Goal: Task Accomplishment & Management: Use online tool/utility

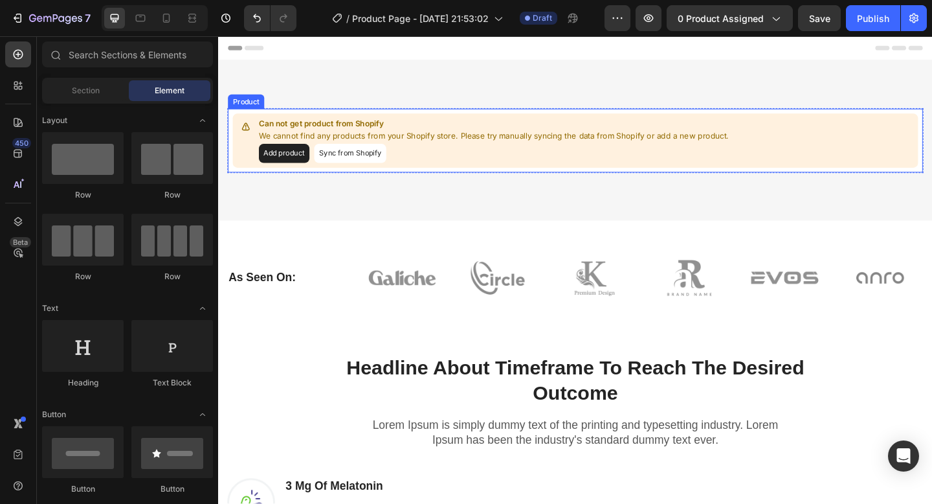
click at [399, 173] on div "Add product Sync from Shopify" at bounding box center [517, 163] width 511 height 21
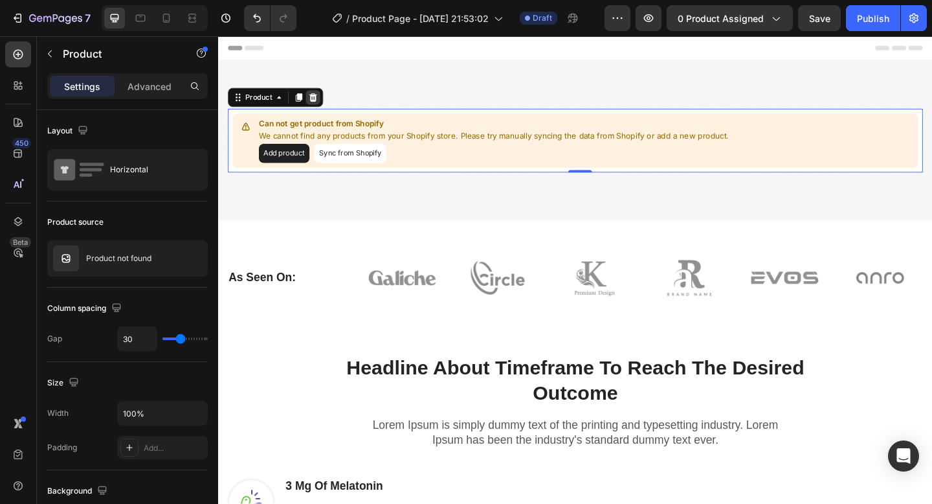
click at [320, 103] on icon at bounding box center [321, 103] width 10 height 10
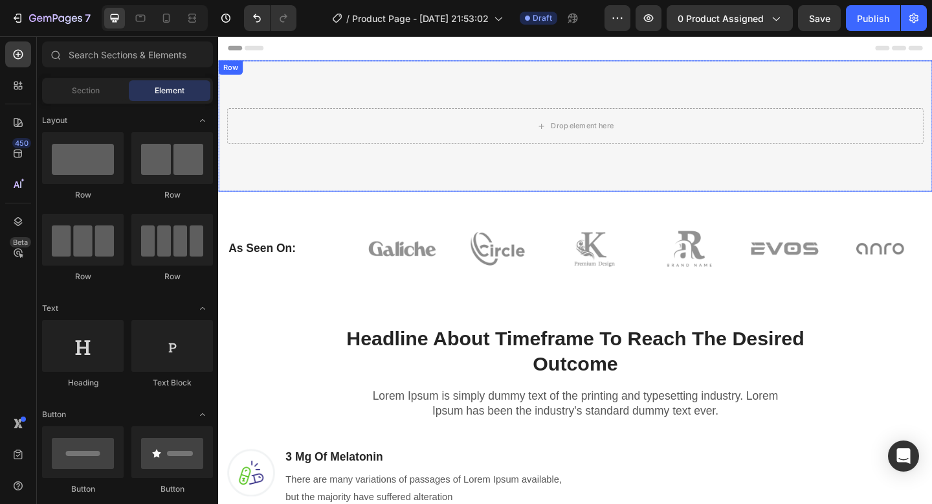
click at [485, 154] on div "Drop element here Row Row" at bounding box center [606, 134] width 777 height 142
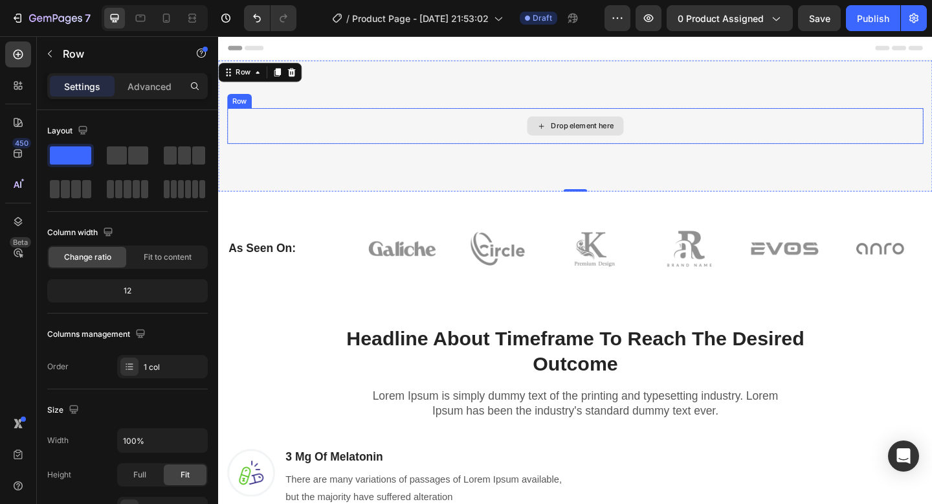
click at [618, 140] on div "Drop element here" at bounding box center [606, 134] width 105 height 21
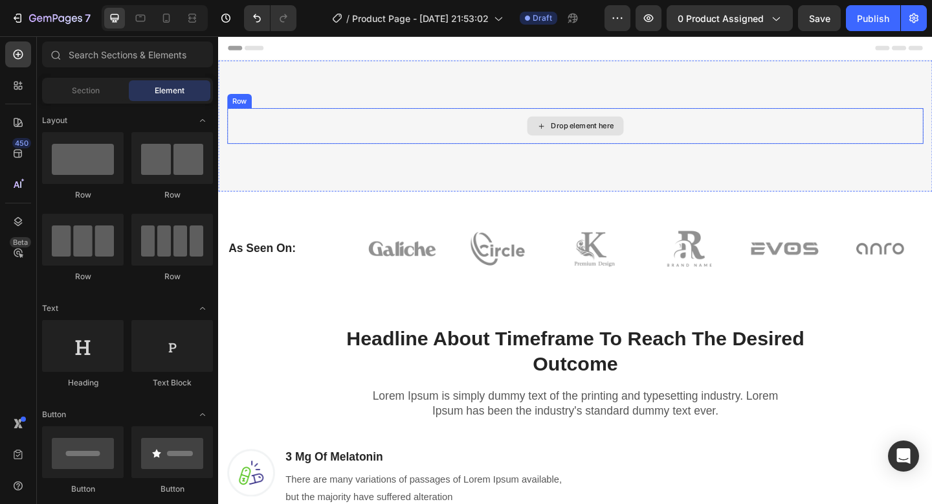
click at [585, 140] on div "Drop element here" at bounding box center [606, 134] width 105 height 21
click at [599, 135] on div "Drop element here" at bounding box center [614, 134] width 69 height 10
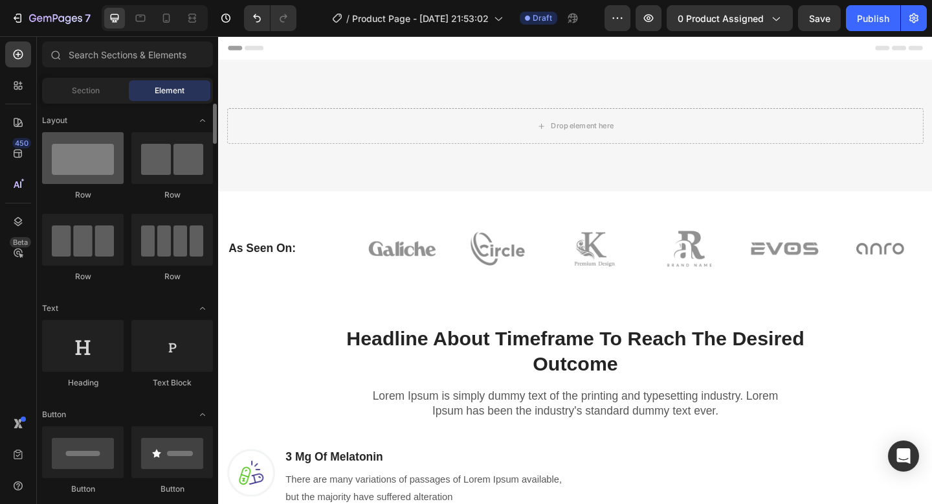
click at [89, 153] on div at bounding box center [83, 158] width 82 height 52
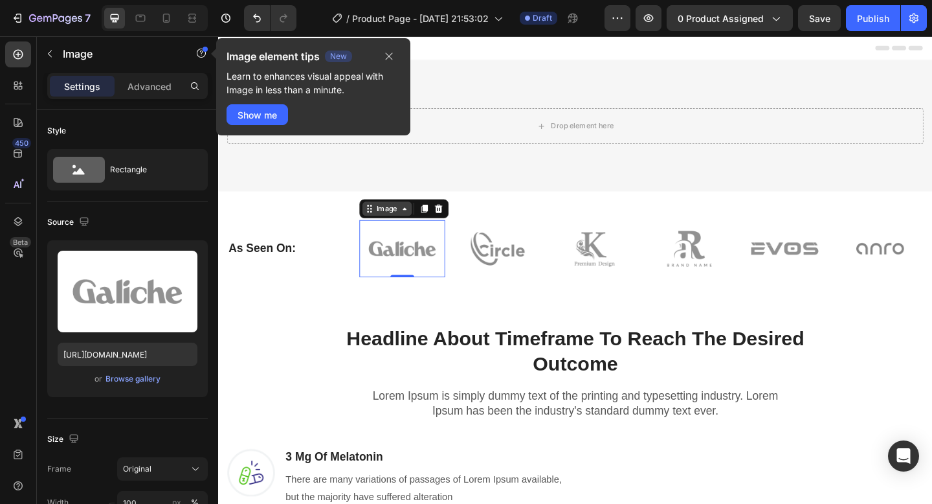
click at [411, 230] on div "Image" at bounding box center [402, 224] width 54 height 16
click at [445, 224] on icon at bounding box center [441, 223] width 7 height 9
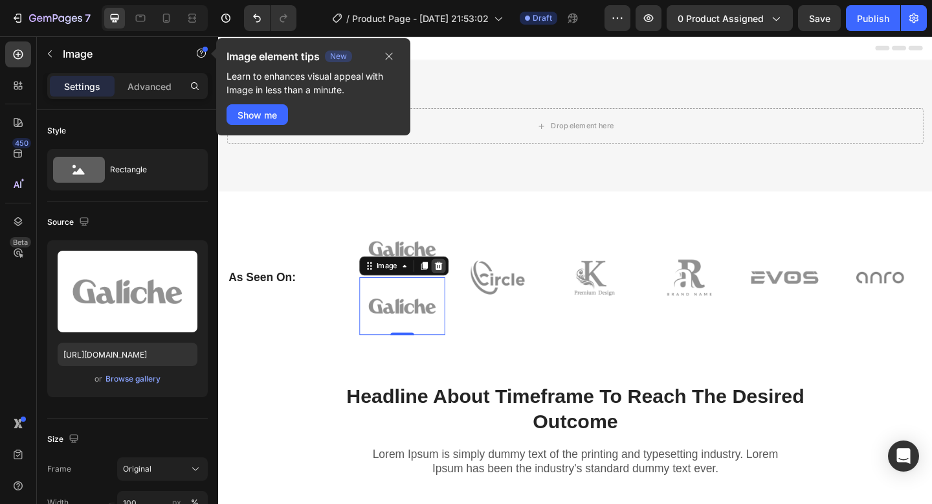
click at [459, 289] on icon at bounding box center [457, 286] width 8 height 9
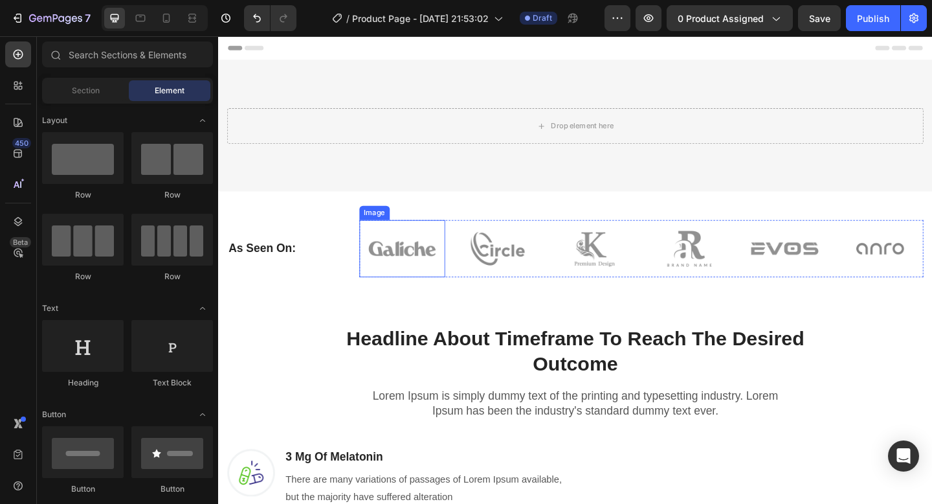
click at [443, 271] on img at bounding box center [419, 267] width 94 height 62
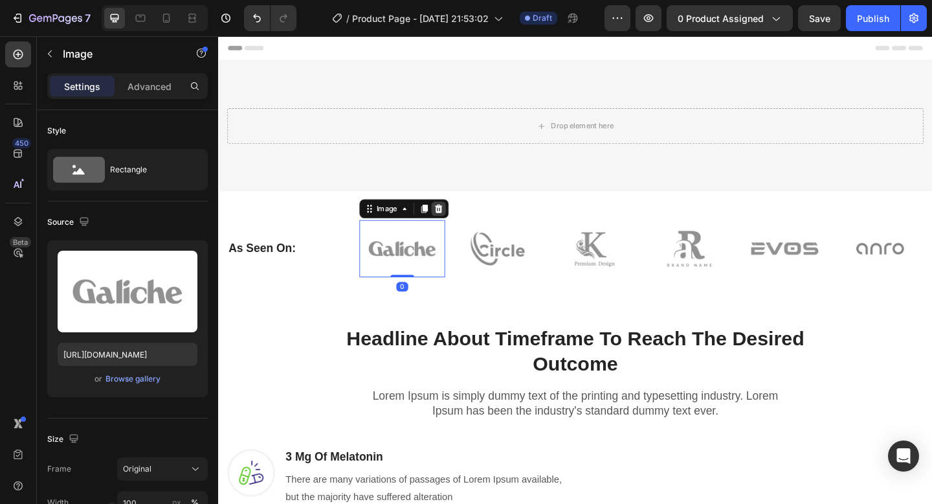
click at [458, 225] on icon at bounding box center [457, 223] width 8 height 9
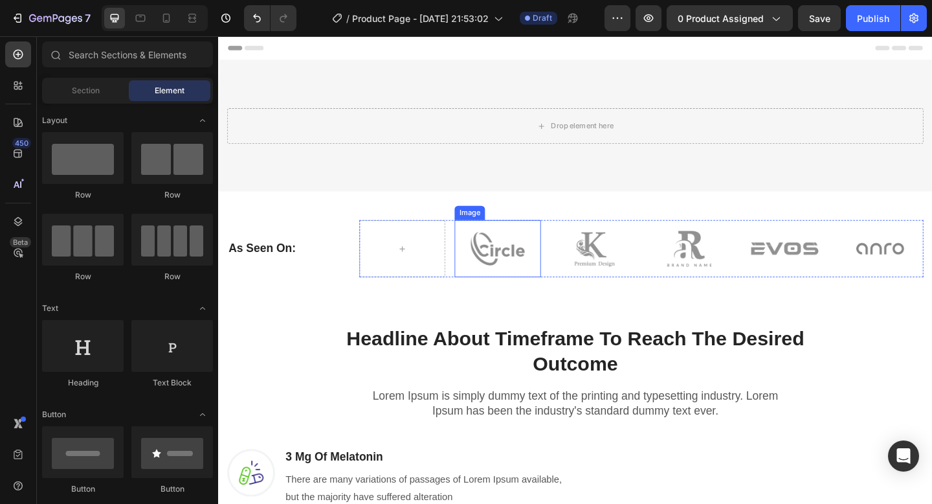
click at [502, 270] on img at bounding box center [522, 267] width 94 height 62
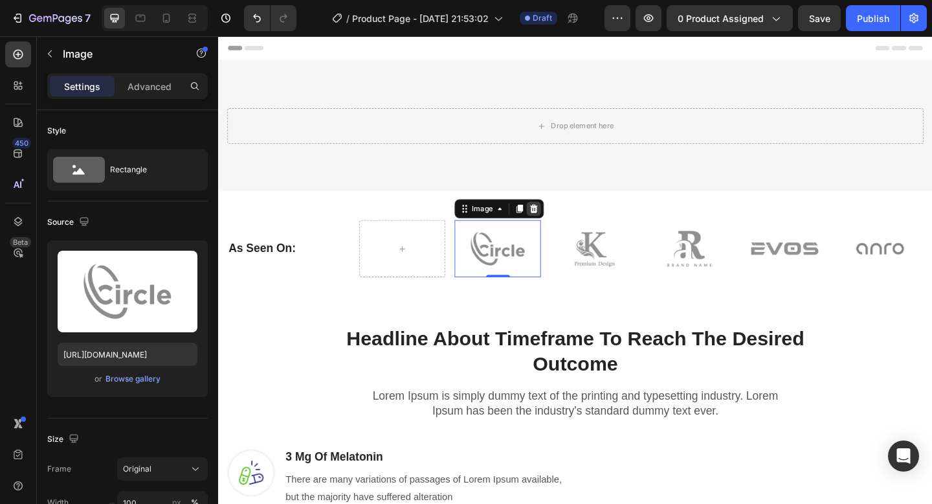
click at [564, 224] on icon at bounding box center [561, 223] width 8 height 9
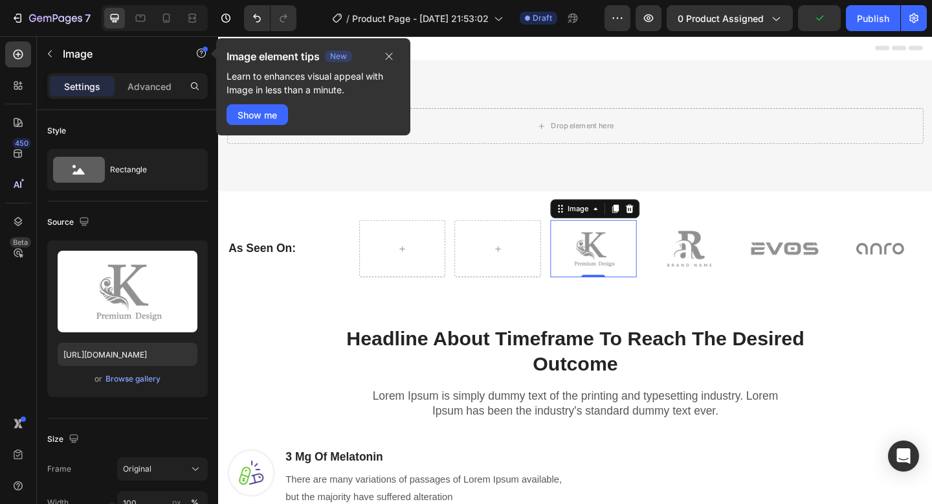
click at [643, 259] on img at bounding box center [626, 267] width 94 height 62
click at [614, 227] on div "Image" at bounding box center [610, 224] width 28 height 12
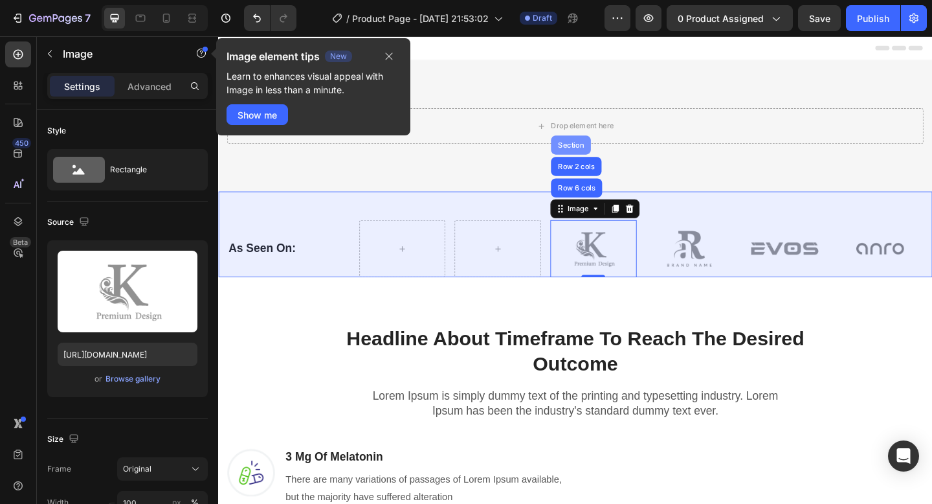
click at [607, 150] on div "Section" at bounding box center [601, 154] width 43 height 21
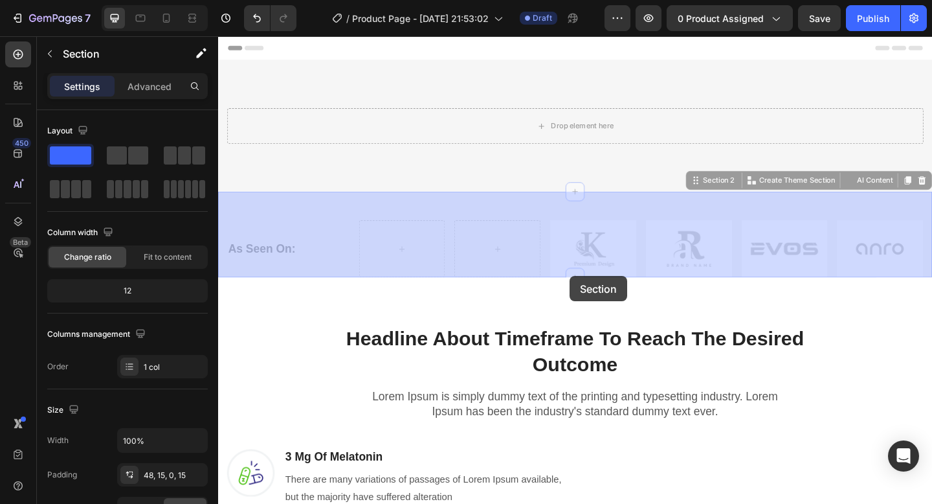
drag, startPoint x: 608, startPoint y: 222, endPoint x: 599, endPoint y: 291, distance: 69.9
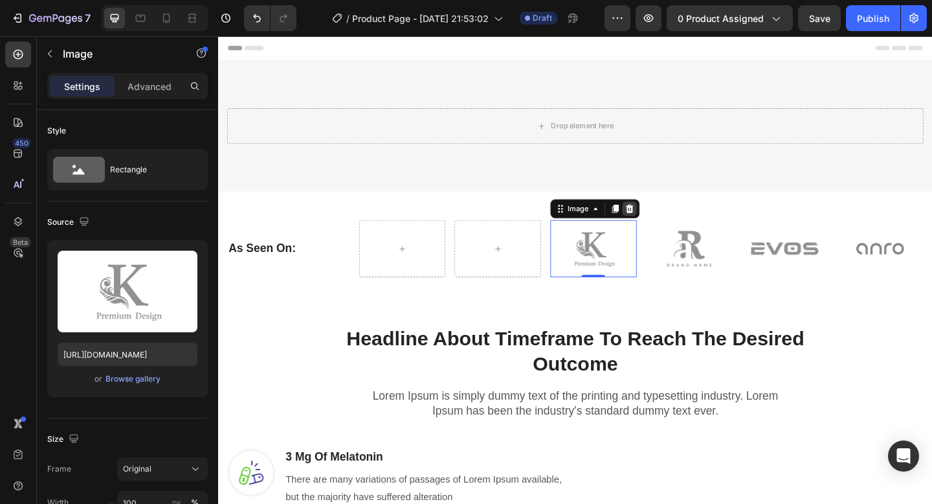
click at [665, 230] on div at bounding box center [666, 224] width 16 height 16
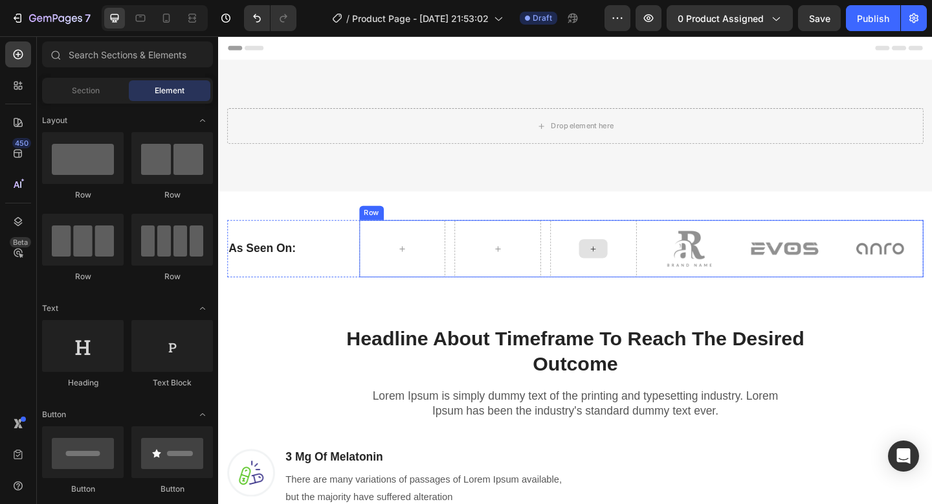
click at [639, 269] on div at bounding box center [625, 267] width 31 height 21
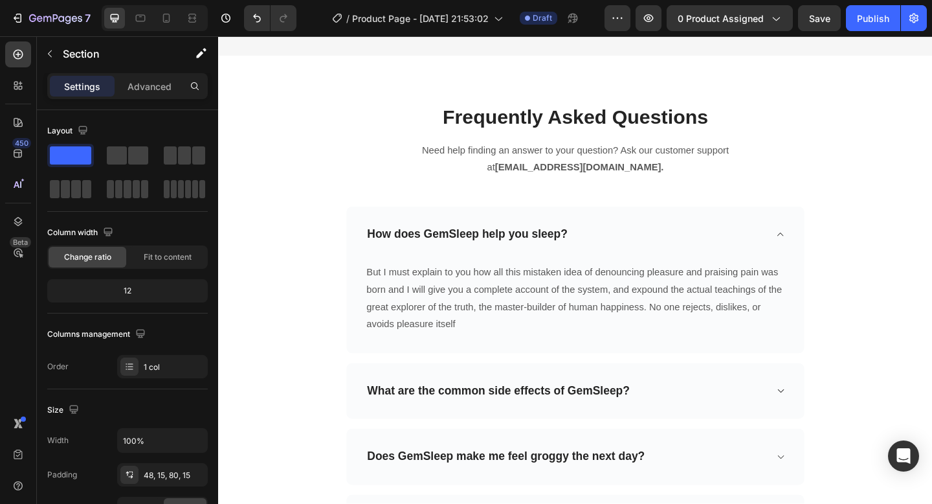
scroll to position [3832, 0]
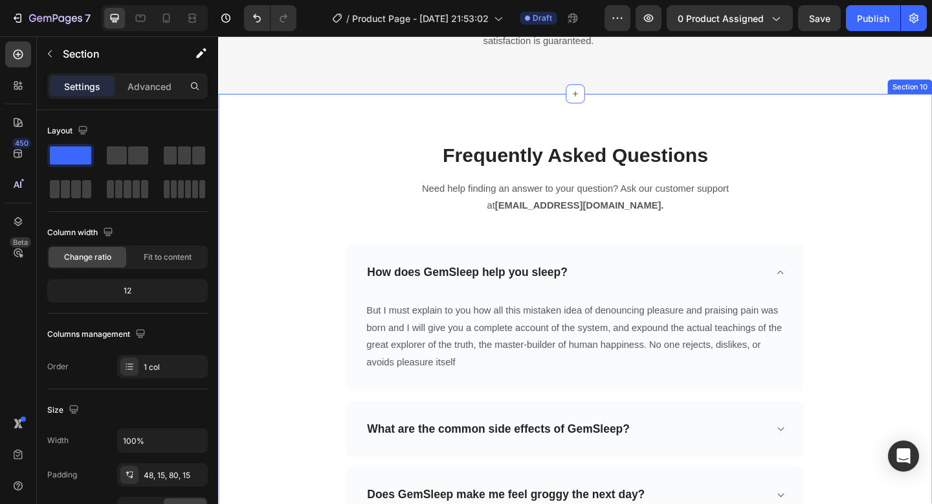
click at [905, 347] on div "Frequently Asked Questions Heading Need help finding an answer to your question…" at bounding box center [606, 438] width 757 height 574
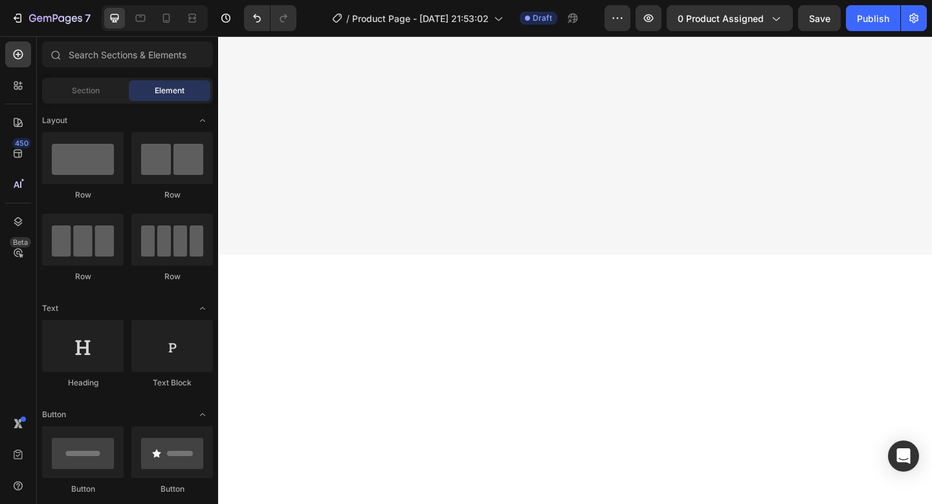
scroll to position [0, 0]
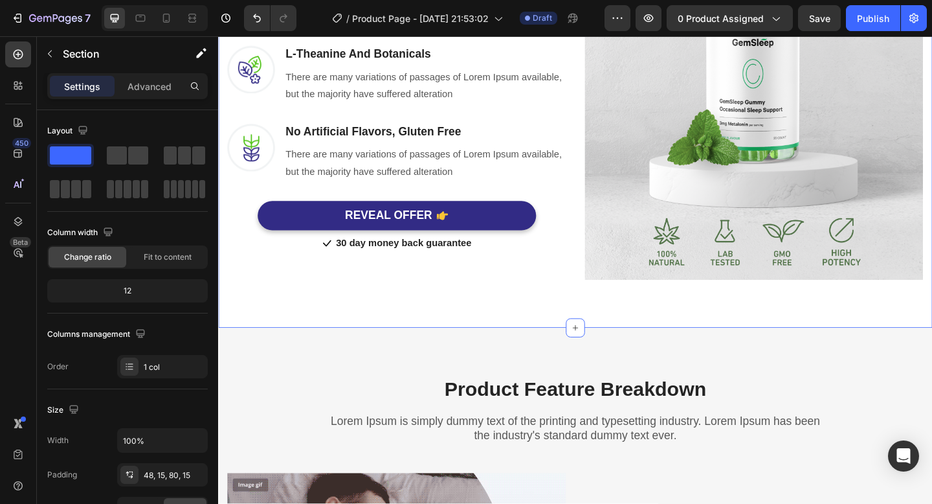
scroll to position [518, 0]
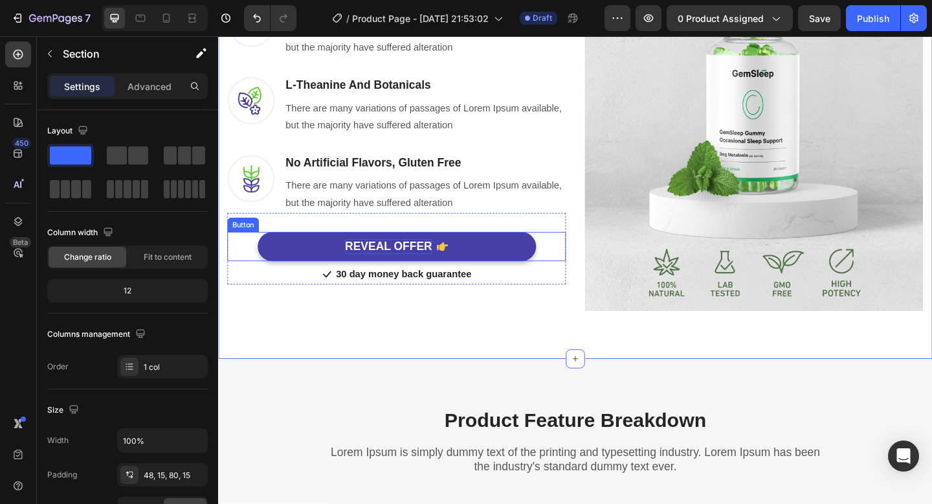
click at [429, 268] on div "REVEAL OFFER" at bounding box center [403, 265] width 95 height 16
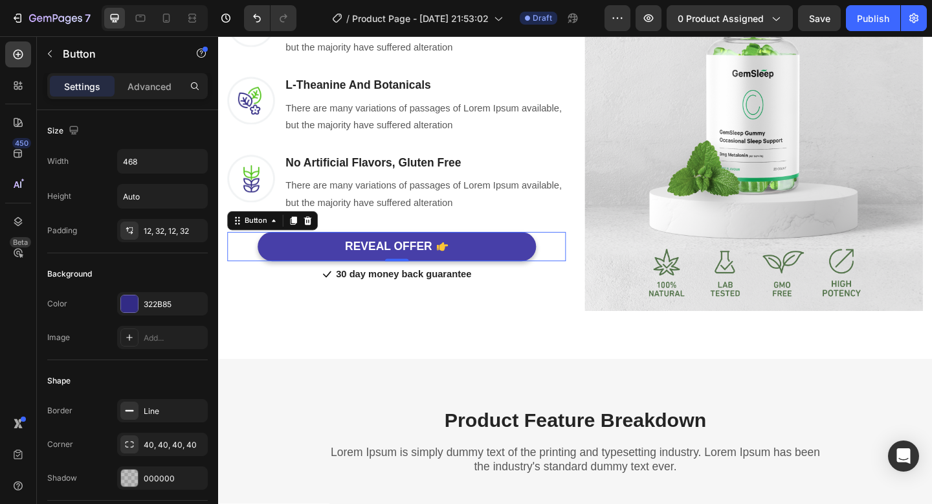
click at [316, 269] on button "REVEAL OFFER" at bounding box center [412, 265] width 303 height 32
click at [430, 263] on div "REVEAL OFFER" at bounding box center [403, 265] width 95 height 16
click at [430, 263] on p "REVEAL OFFER" at bounding box center [403, 265] width 95 height 16
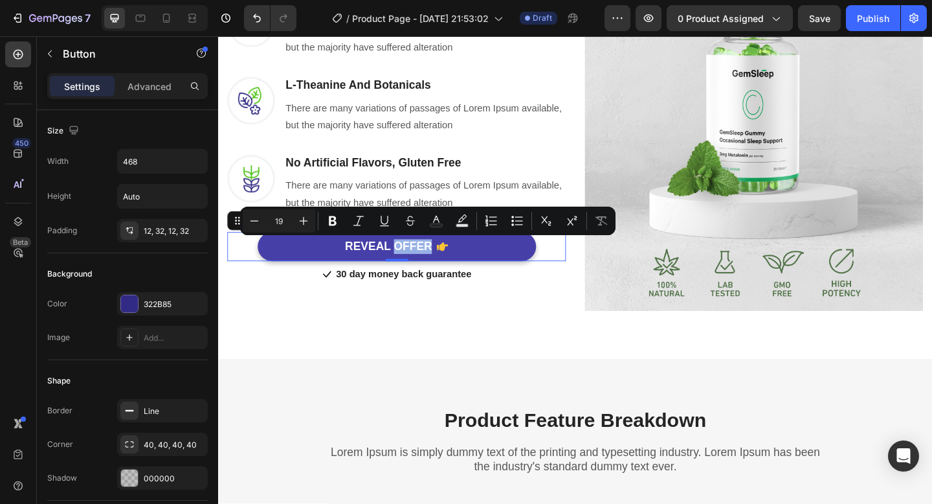
click at [469, 265] on button "REVEAL OFFER" at bounding box center [412, 265] width 303 height 32
click at [436, 262] on p "REVEAL OFFER" at bounding box center [403, 265] width 95 height 16
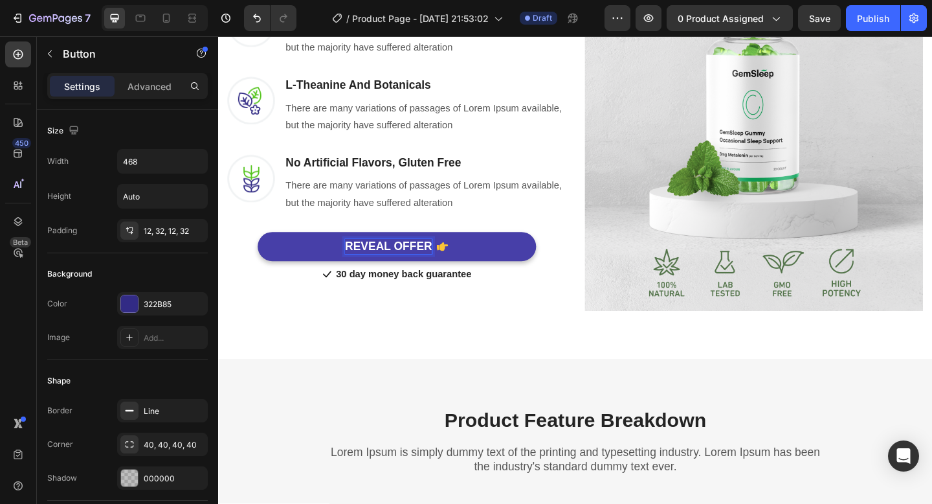
click at [436, 262] on p "REVEAL OFFER" at bounding box center [403, 265] width 95 height 16
drag, startPoint x: 452, startPoint y: 264, endPoint x: 361, endPoint y: 264, distance: 91.9
click at [361, 264] on div "REVEAL OFFER" at bounding box center [412, 265] width 112 height 16
click at [361, 264] on p "REVEAL OFFER" at bounding box center [403, 265] width 95 height 16
drag, startPoint x: 445, startPoint y: 265, endPoint x: 357, endPoint y: 265, distance: 88.0
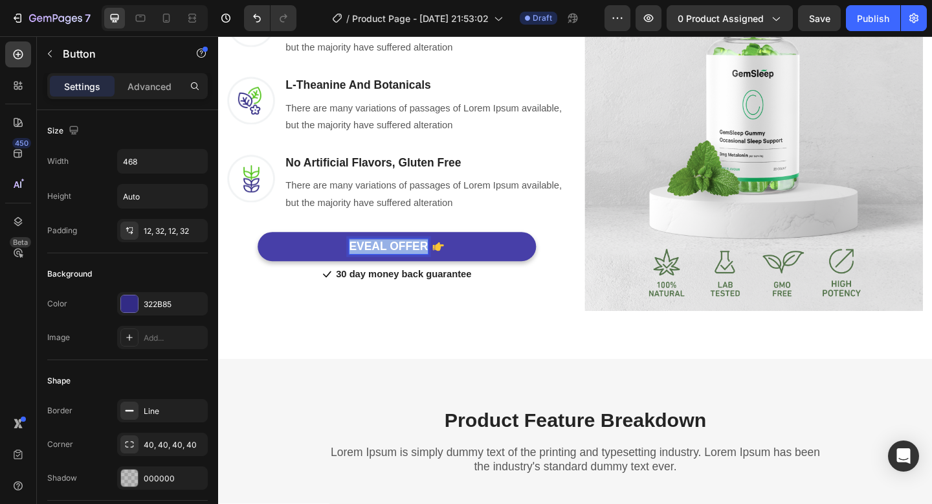
click at [357, 265] on button "EVEAL OFFER" at bounding box center [412, 265] width 303 height 32
click at [261, 249] on button "compra" at bounding box center [412, 265] width 303 height 32
click at [261, 249] on button "COMPRA" at bounding box center [412, 265] width 303 height 32
click at [467, 258] on button "COMPRA AQUI" at bounding box center [412, 265] width 303 height 32
click at [461, 263] on icon "<p>COMPRA AQUI</p>" at bounding box center [458, 264] width 12 height 9
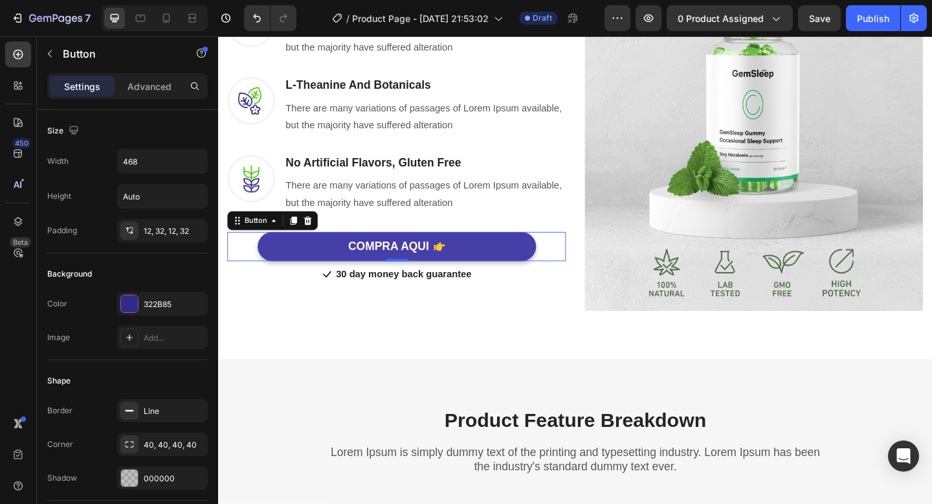
click at [461, 263] on icon "<p>COMPRA AQUI</p>" at bounding box center [458, 264] width 12 height 9
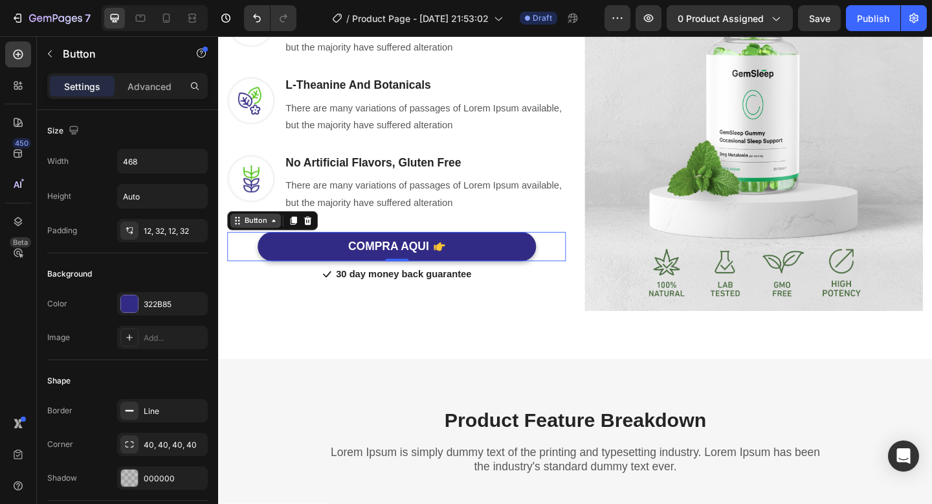
click at [274, 234] on icon at bounding box center [278, 237] width 10 height 10
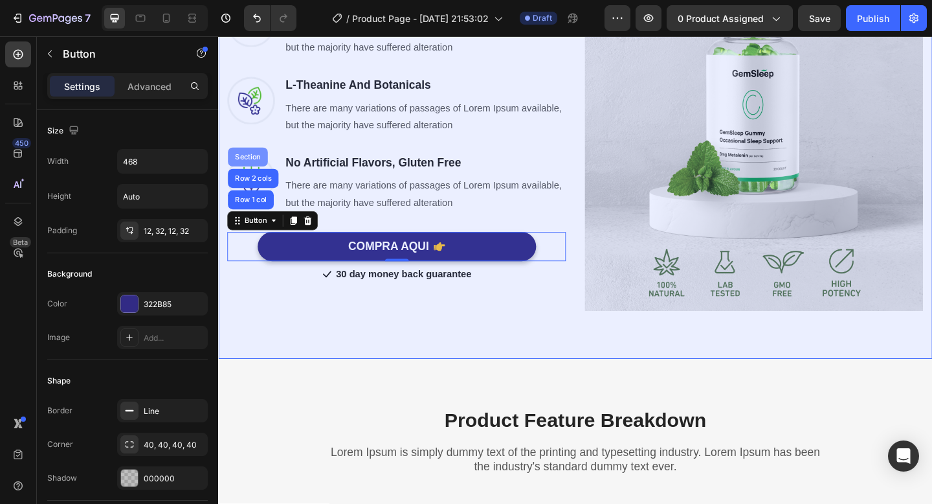
click at [254, 163] on div "Section" at bounding box center [250, 167] width 43 height 21
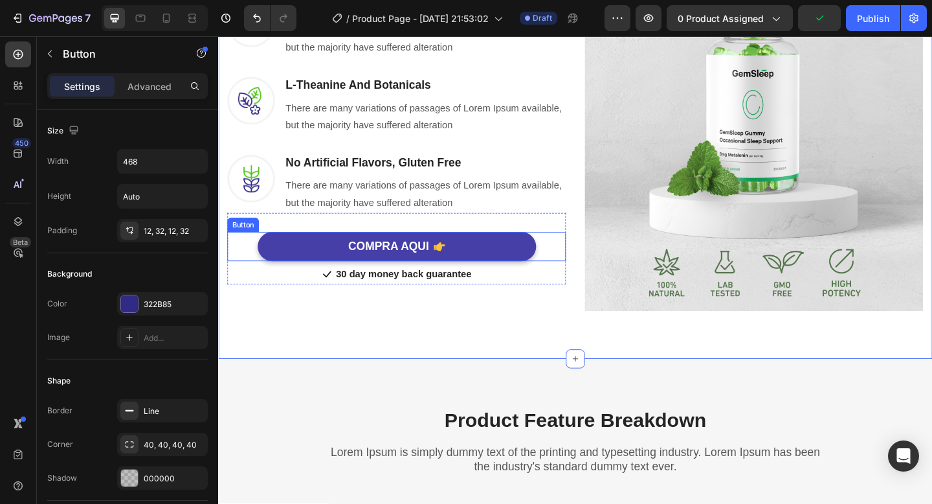
click at [470, 269] on button "COMPRA AQUI" at bounding box center [412, 265] width 303 height 32
click at [465, 265] on button "COMPRA AQUI" at bounding box center [412, 265] width 303 height 32
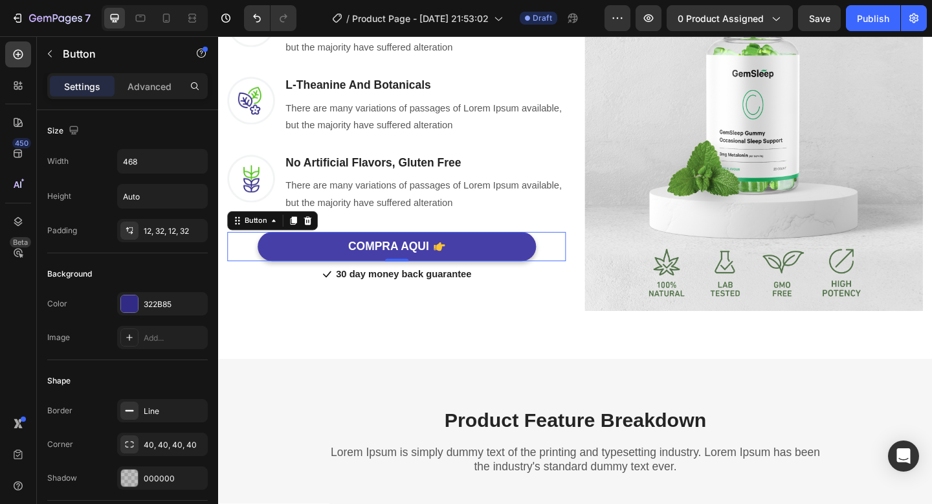
click at [454, 262] on icon "<p>COMPRA AQUI</p>" at bounding box center [458, 265] width 12 height 12
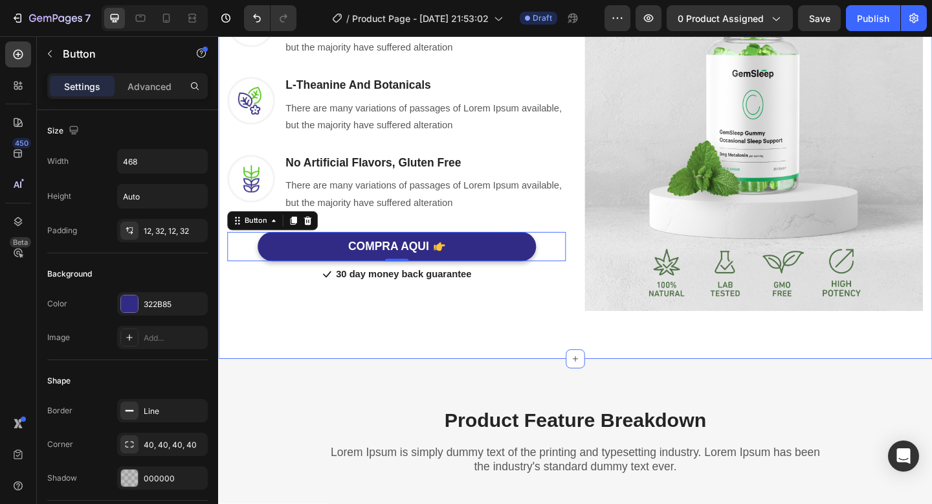
click at [427, 362] on div "Headline About Timeframe To Reach The Desired Outcome Heading Row Lorem Ipsum i…" at bounding box center [606, 84] width 777 height 606
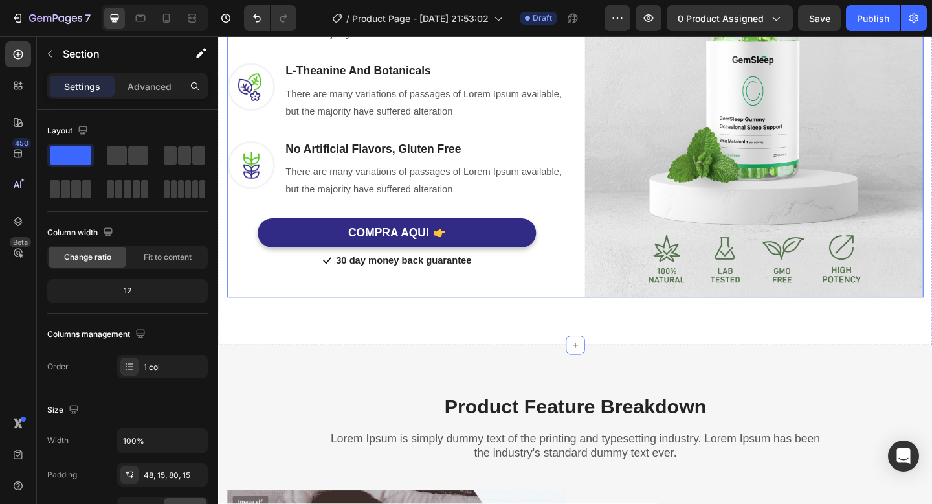
scroll to position [544, 0]
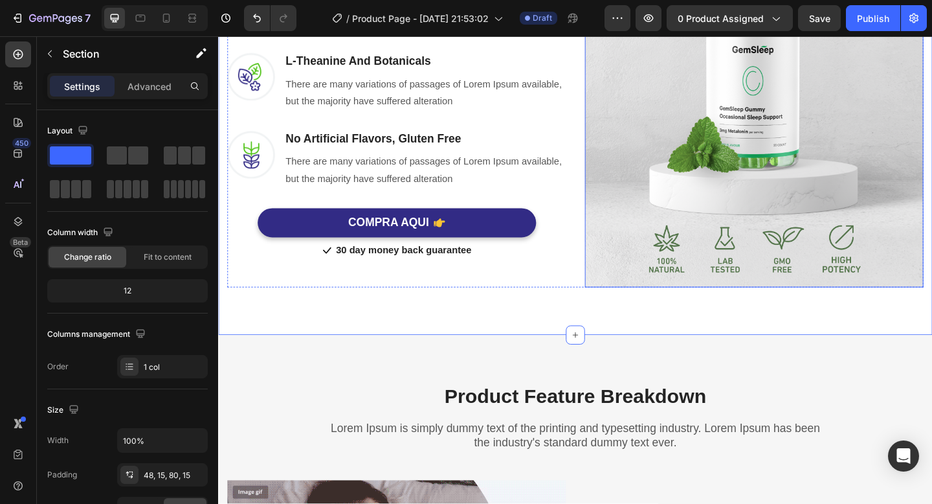
click at [715, 247] on img at bounding box center [801, 125] width 368 height 368
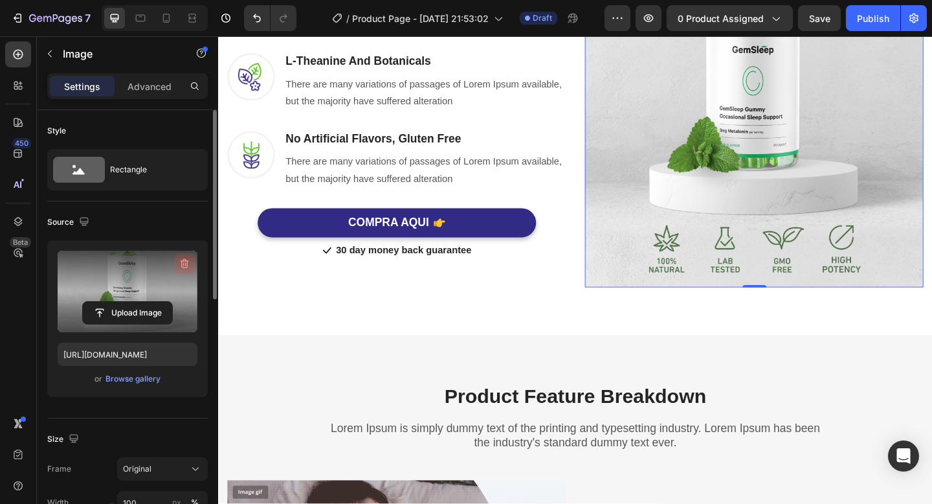
click at [184, 257] on icon "button" at bounding box center [184, 263] width 13 height 13
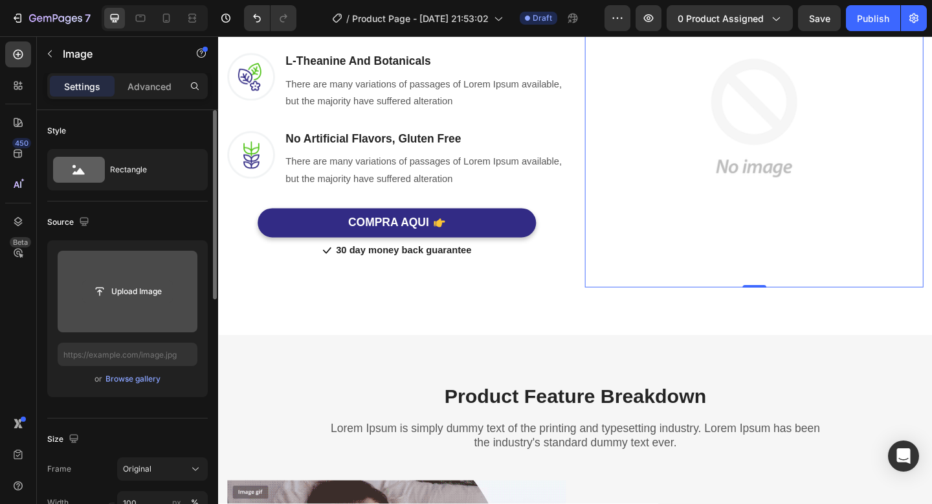
click at [124, 293] on input "file" at bounding box center [127, 291] width 89 height 22
